Goal: Information Seeking & Learning: Learn about a topic

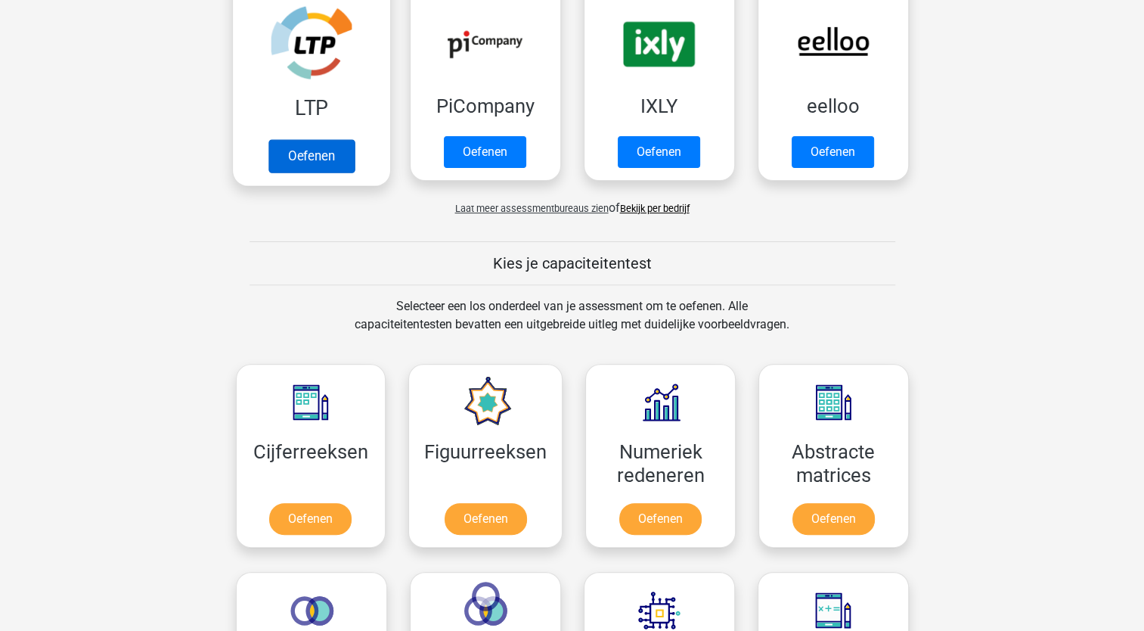
scroll to position [454, 0]
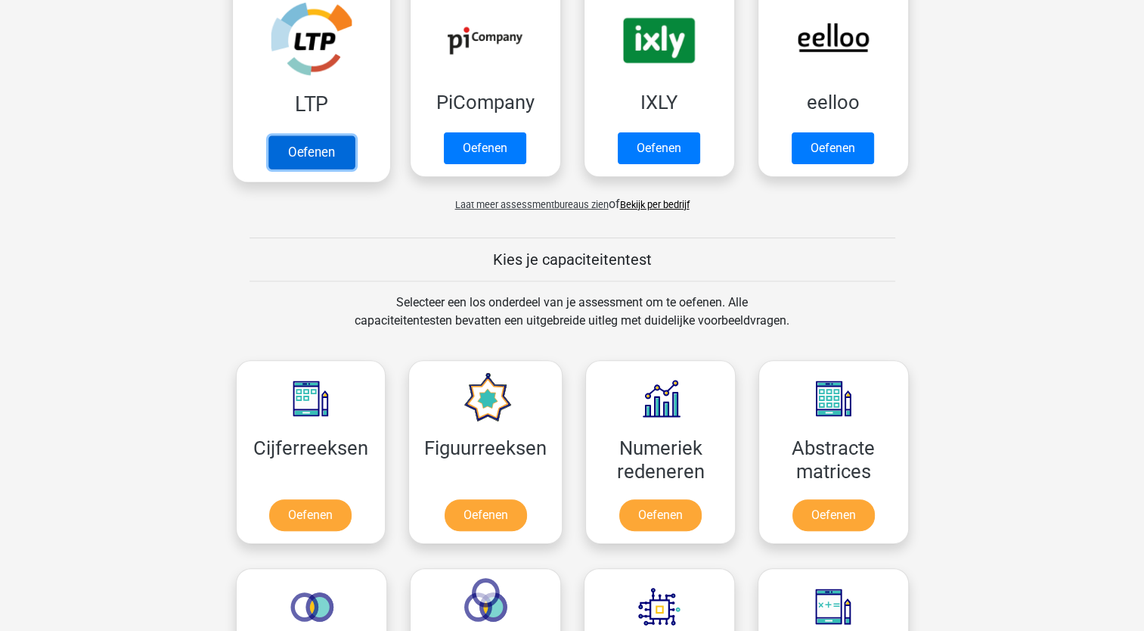
click at [305, 154] on link "Oefenen" at bounding box center [311, 151] width 86 height 33
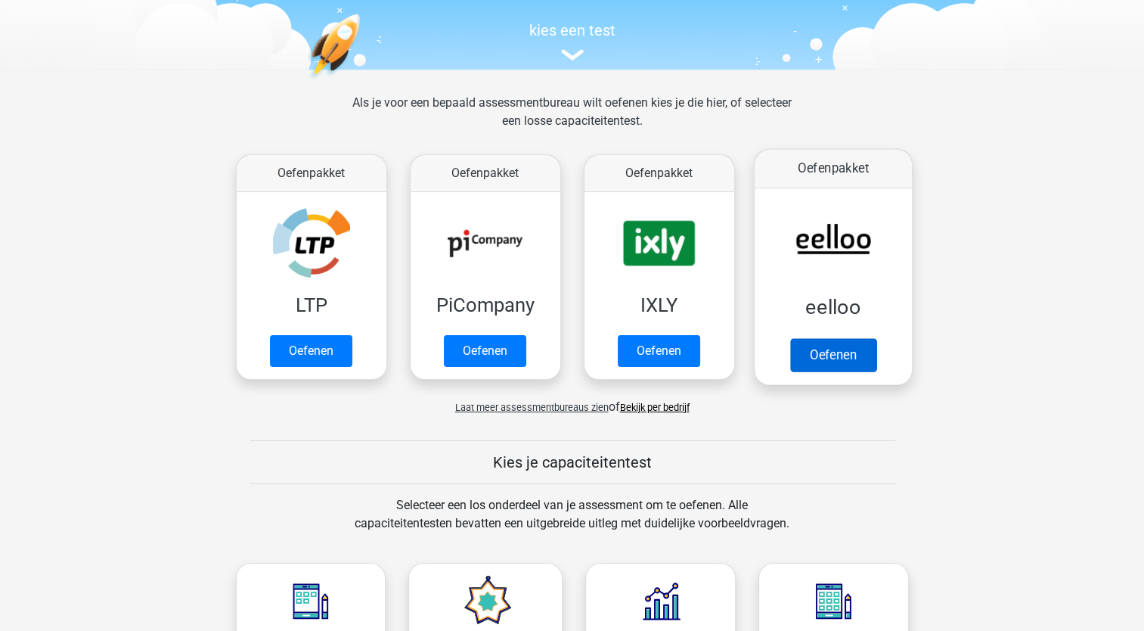
scroll to position [126, 0]
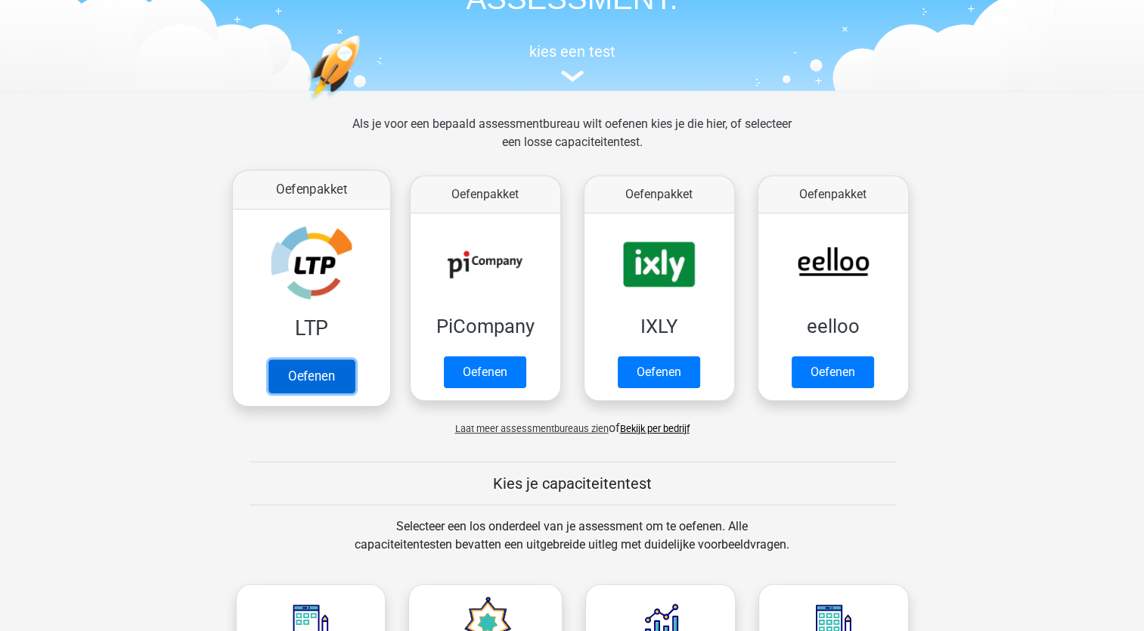
click at [321, 359] on link "Oefenen" at bounding box center [311, 375] width 86 height 33
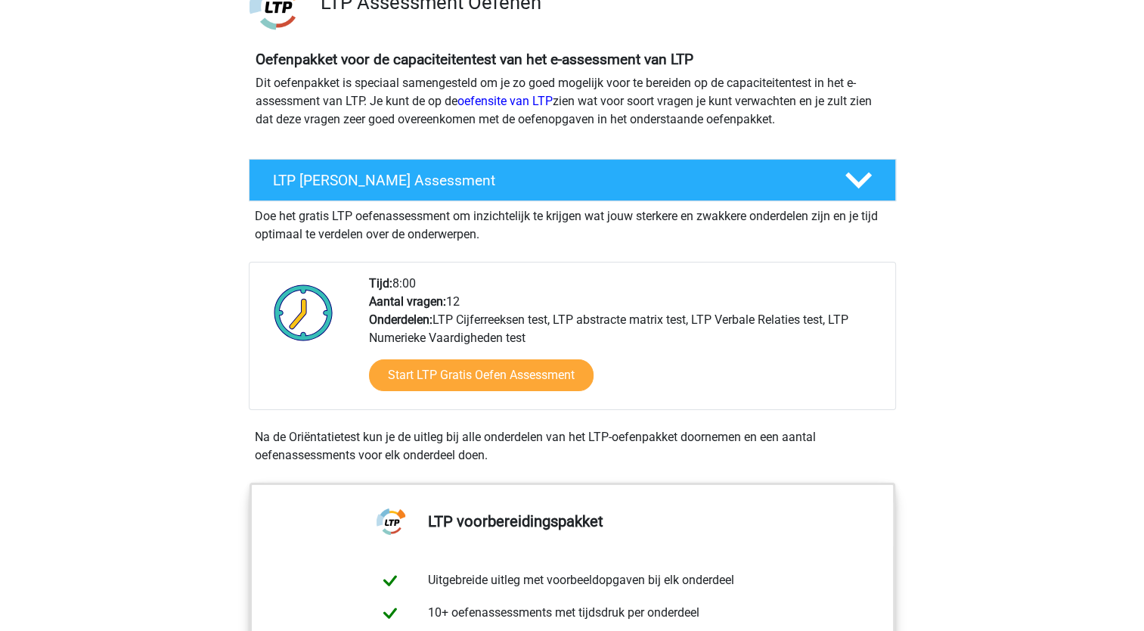
scroll to position [227, 0]
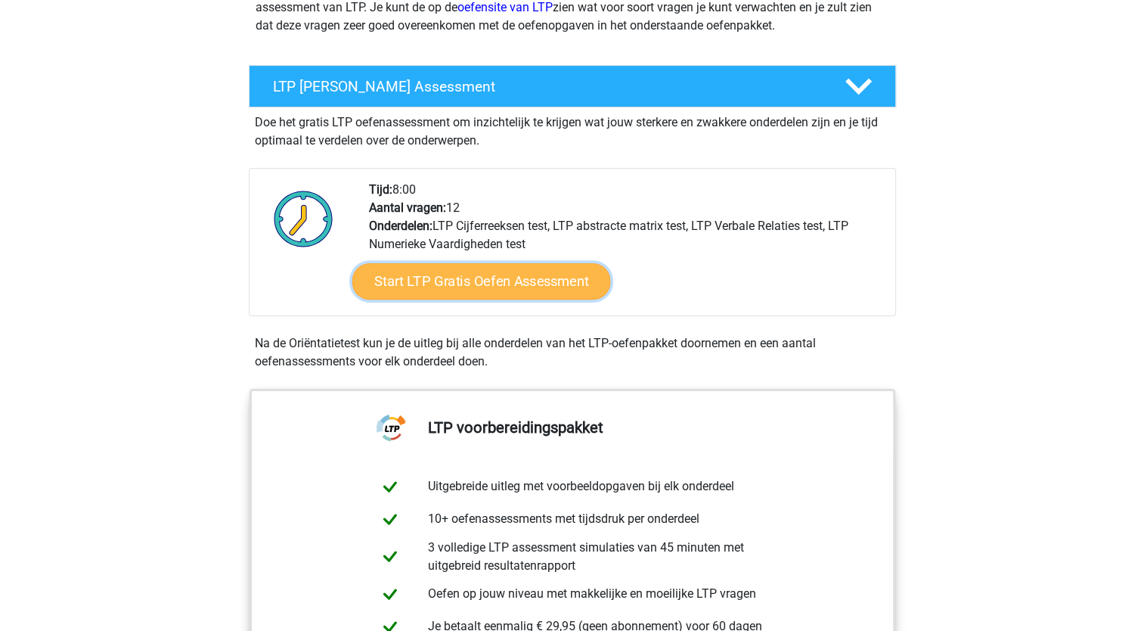
click at [488, 275] on link "Start LTP Gratis Oefen Assessment" at bounding box center [481, 281] width 259 height 36
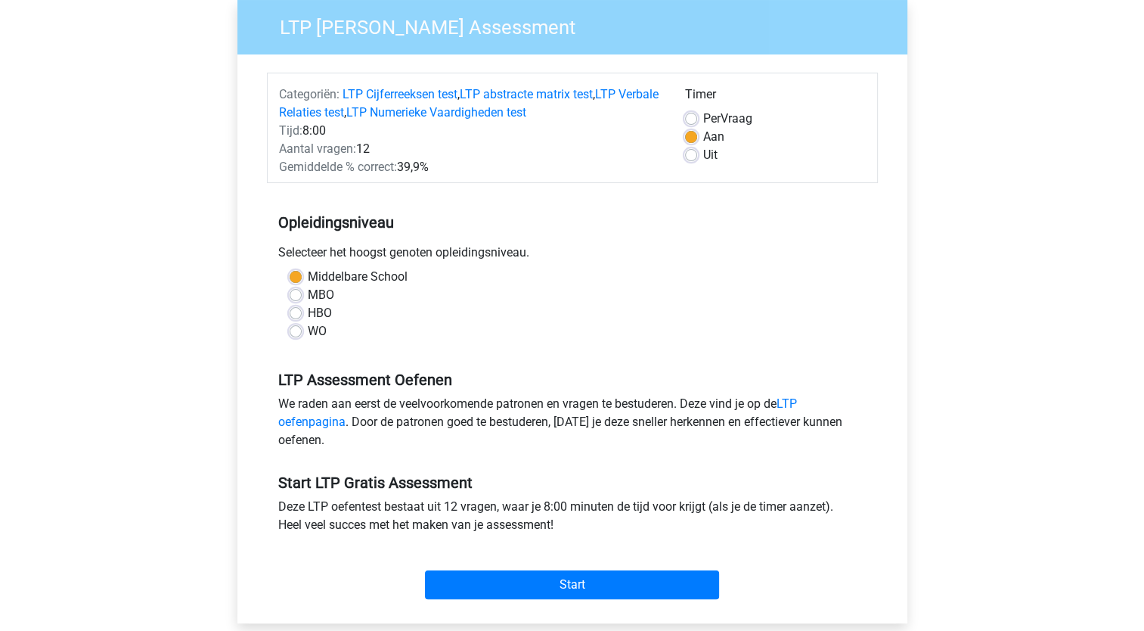
scroll to position [227, 0]
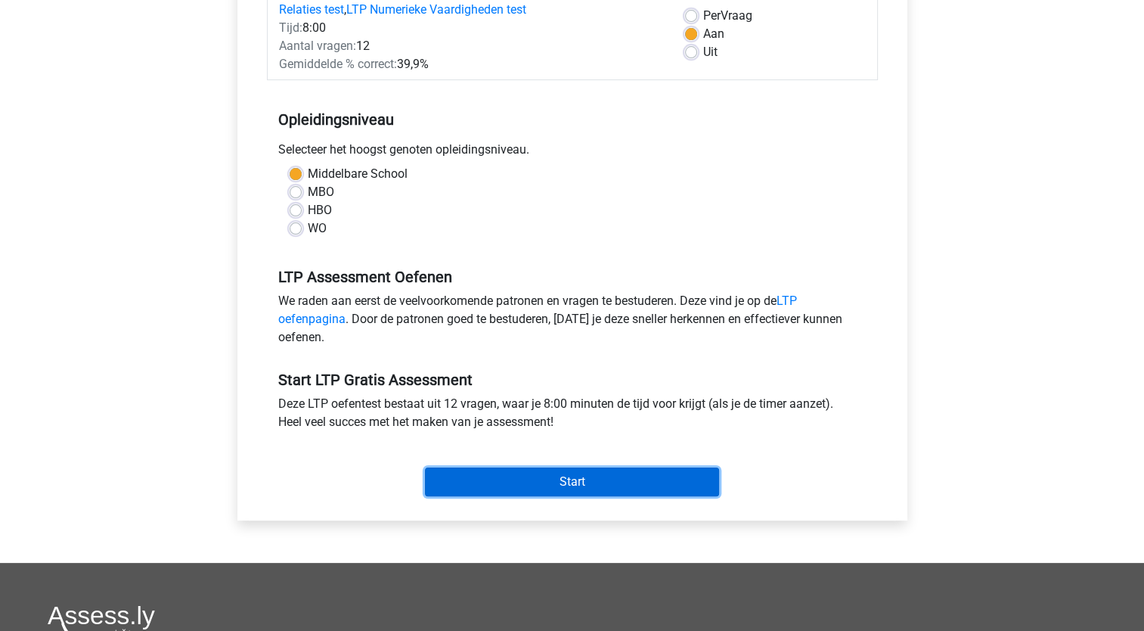
click at [555, 477] on input "Start" at bounding box center [572, 481] width 294 height 29
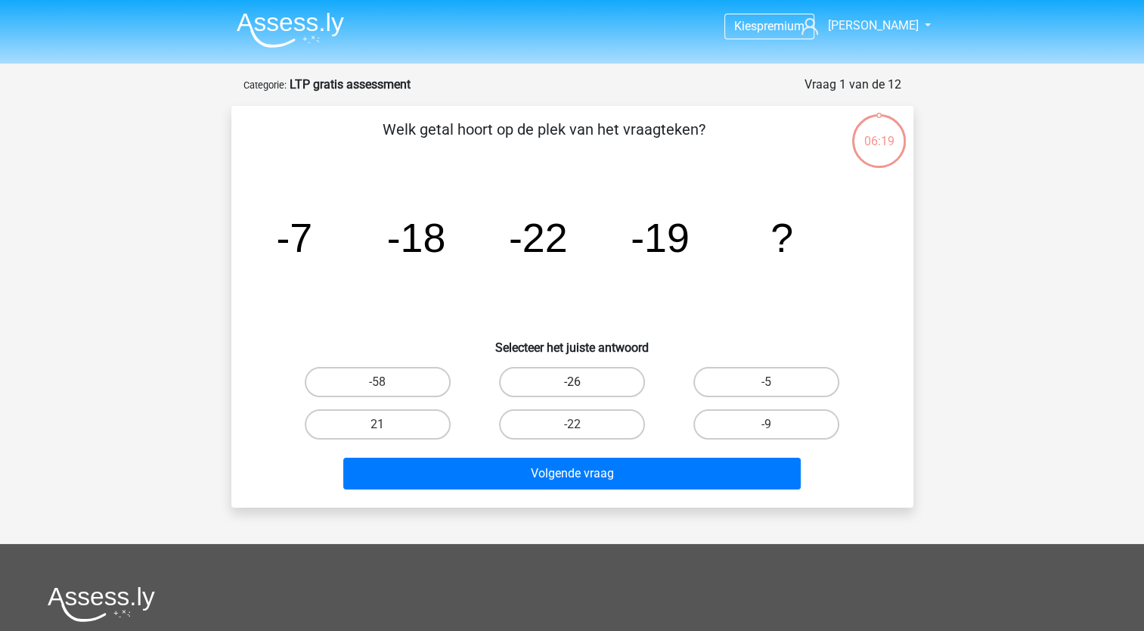
click at [587, 379] on label "-26" at bounding box center [572, 382] width 146 height 30
click at [582, 382] on input "-26" at bounding box center [577, 387] width 10 height 10
radio input "true"
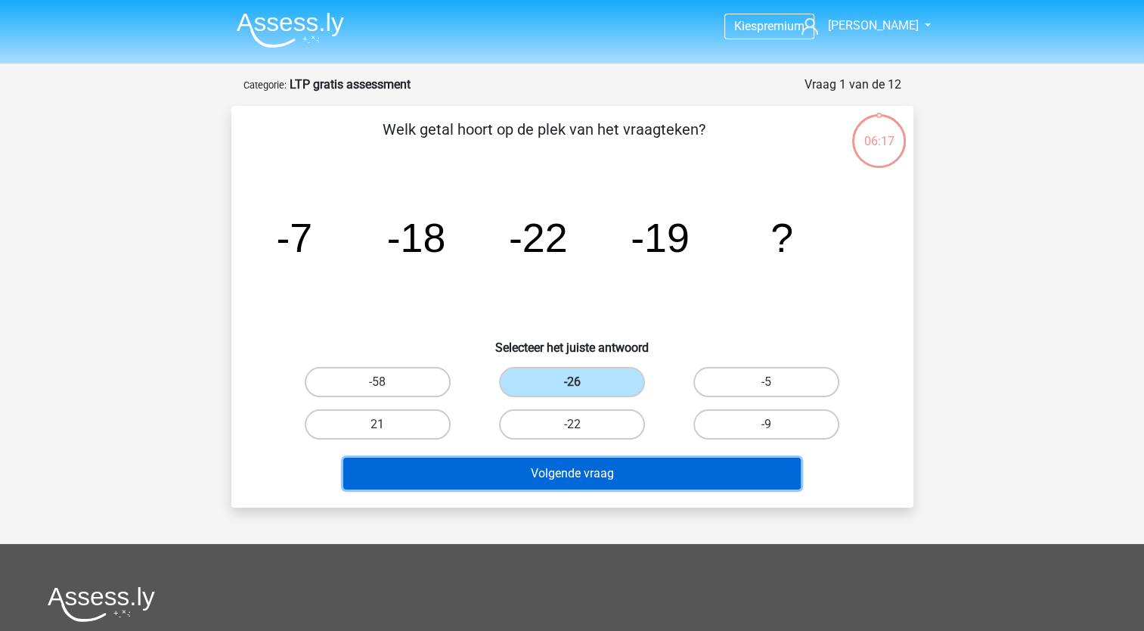
click at [592, 474] on button "Volgende vraag" at bounding box center [572, 474] width 458 height 32
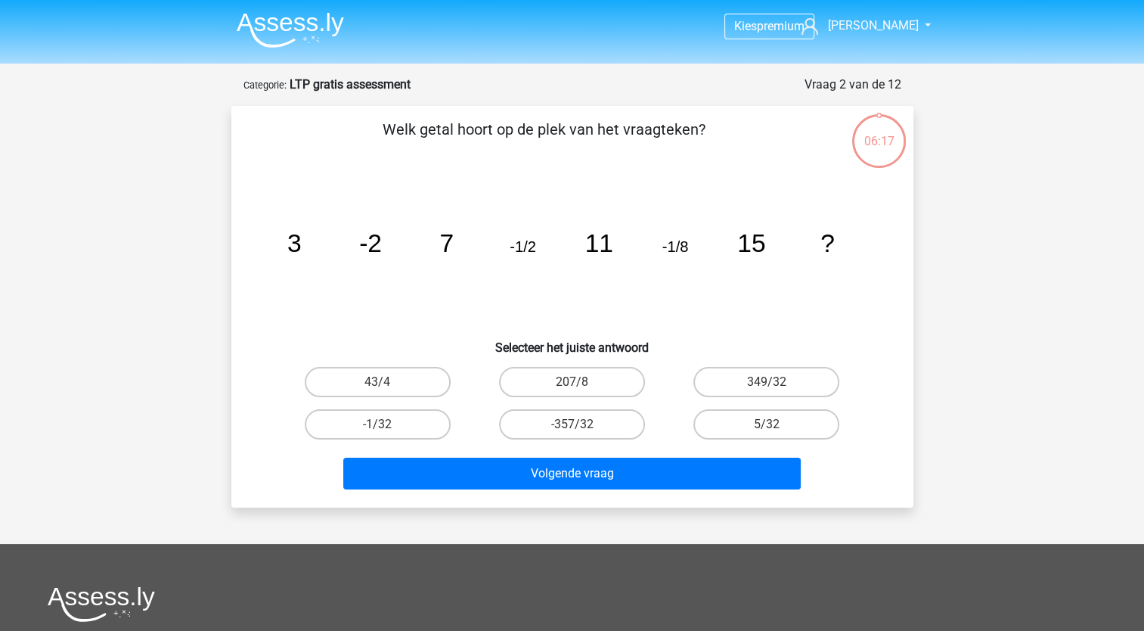
scroll to position [76, 0]
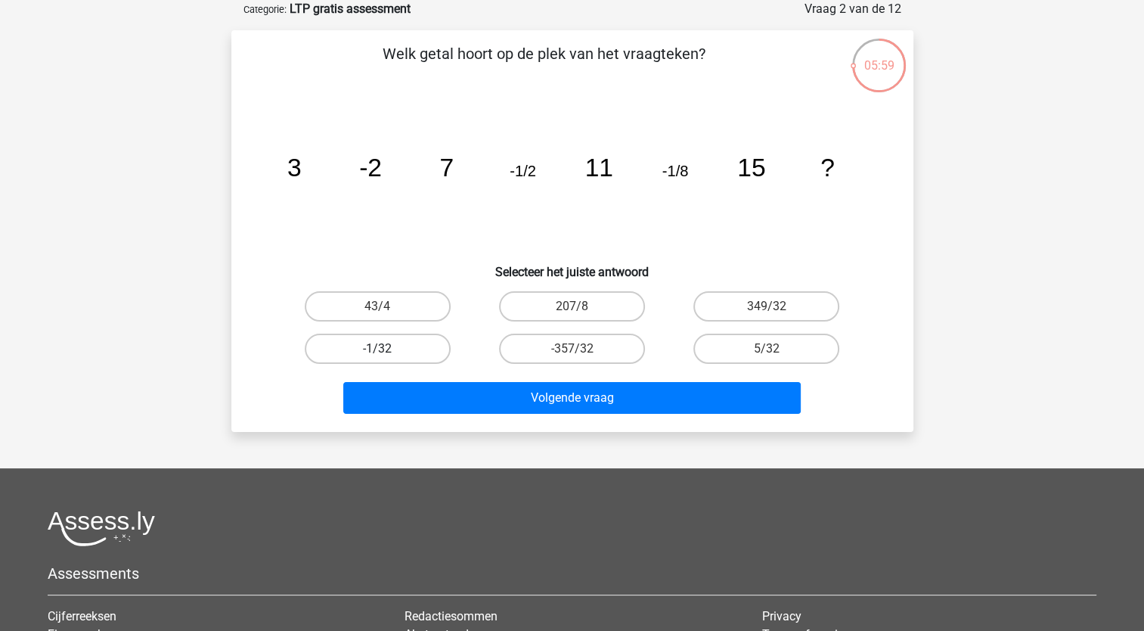
click at [398, 338] on label "-1/32" at bounding box center [378, 349] width 146 height 30
click at [387, 349] on input "-1/32" at bounding box center [382, 354] width 10 height 10
radio input "true"
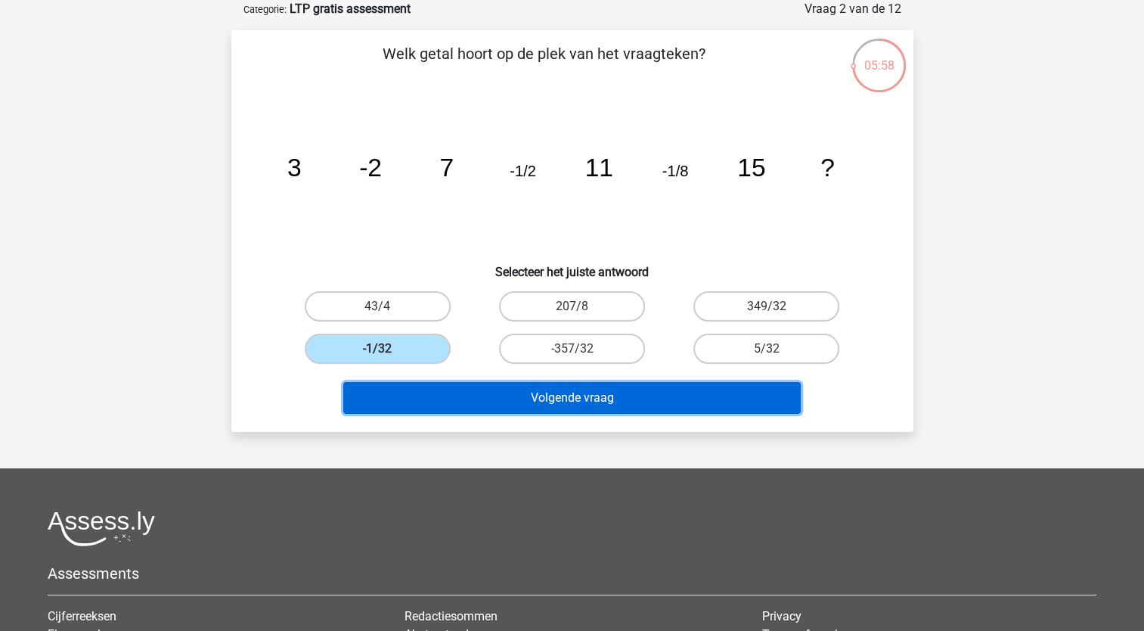
click at [596, 389] on button "Volgende vraag" at bounding box center [572, 398] width 458 height 32
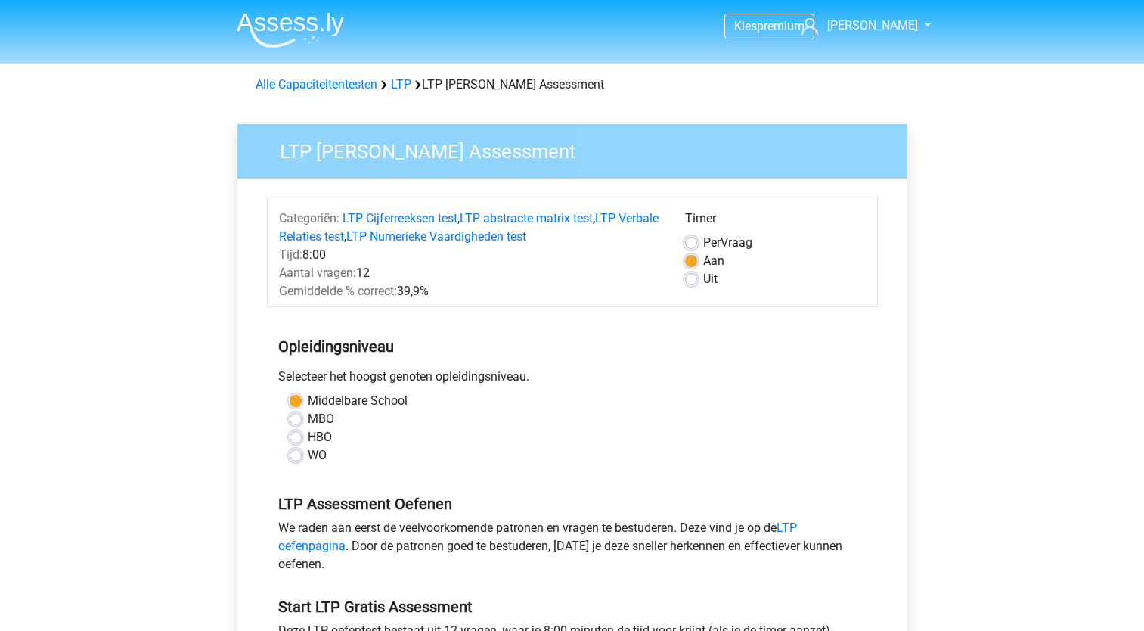
scroll to position [227, 0]
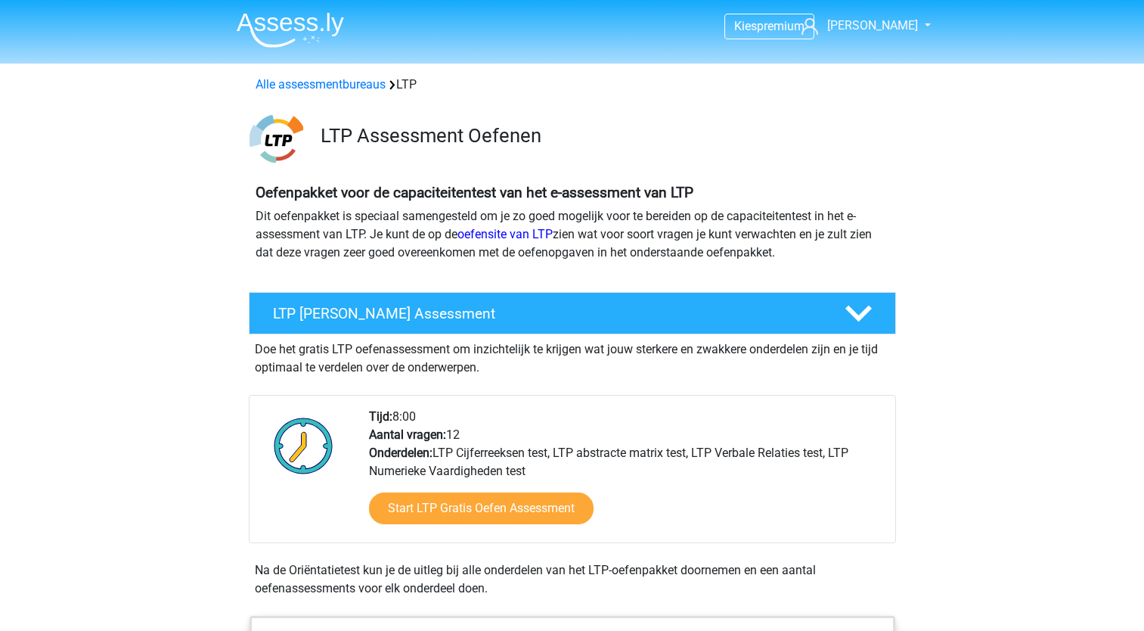
scroll to position [225, 0]
